Goal: Entertainment & Leisure: Browse casually

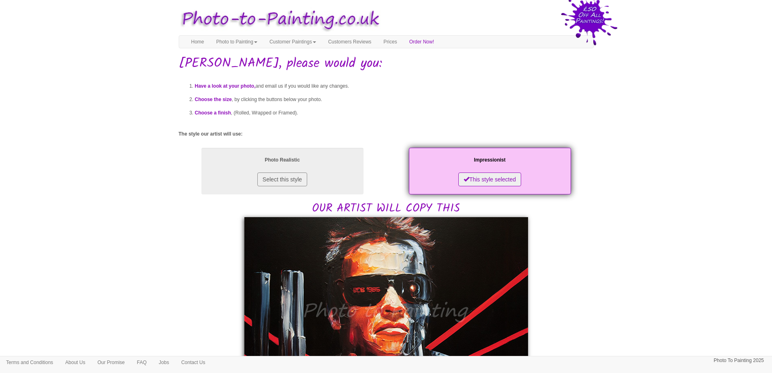
scroll to position [162, 0]
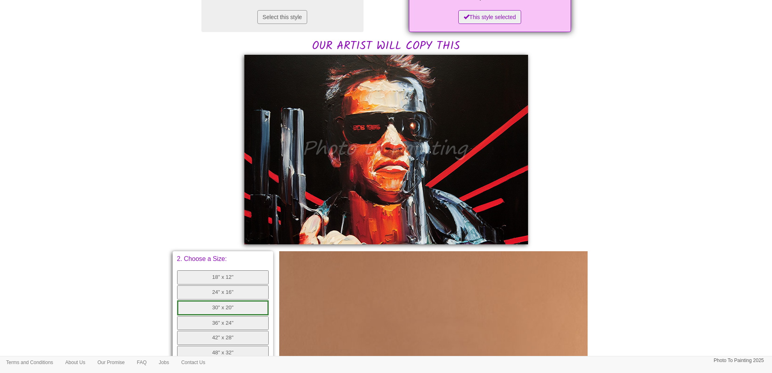
click at [178, 140] on body "Your painting - risk free Toggle navigation Menu Home Photo to Painting Photo t…" at bounding box center [386, 219] width 772 height 755
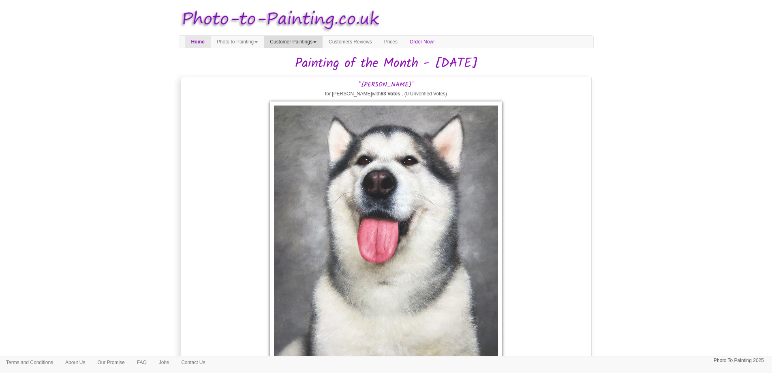
click at [317, 43] on span at bounding box center [314, 42] width 3 height 2
click at [320, 67] on link "Painting of the Month" at bounding box center [296, 66] width 64 height 11
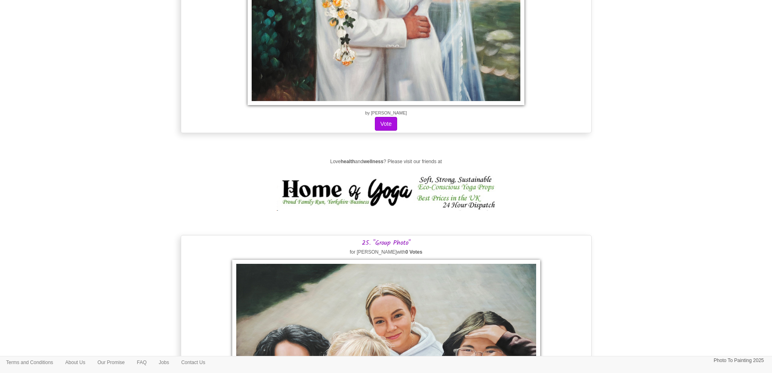
scroll to position [9569, 0]
